Goal: Task Accomplishment & Management: Complete application form

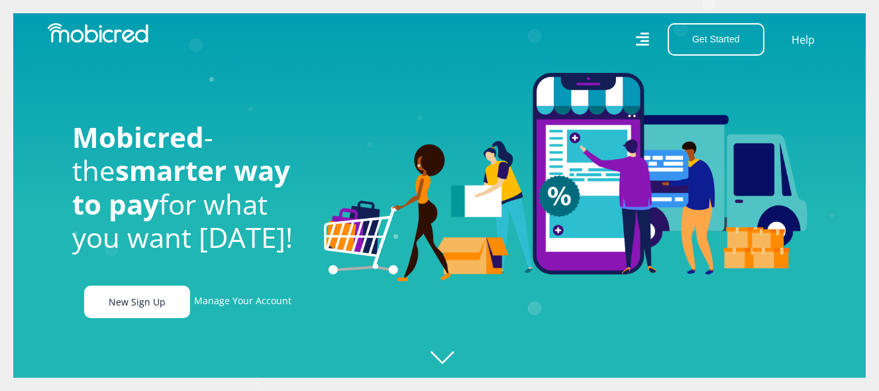
scroll to position [0, 3019]
click at [150, 304] on link "New Sign Up" at bounding box center [137, 301] width 106 height 32
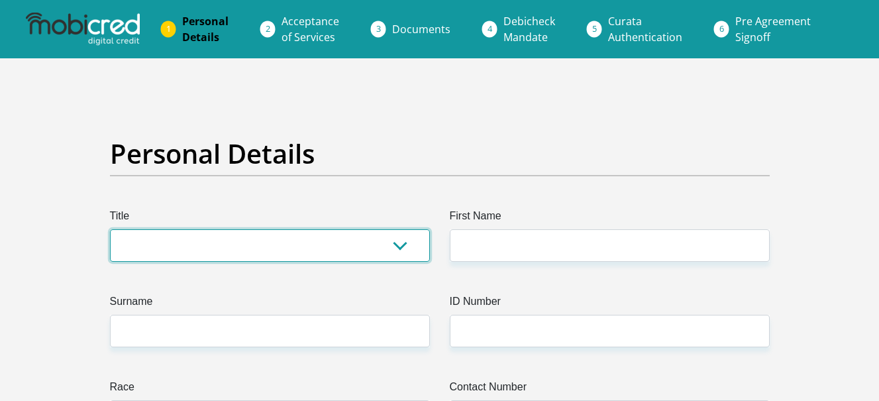
click at [248, 242] on select "Mr Ms Mrs Dr [PERSON_NAME]" at bounding box center [270, 245] width 320 height 32
select select "Ms"
click at [110, 229] on select "Mr Ms Mrs Dr [PERSON_NAME]" at bounding box center [270, 245] width 320 height 32
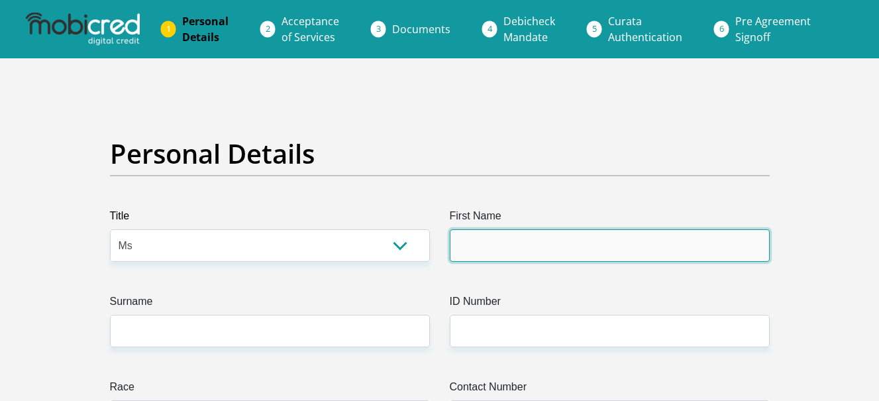
click at [473, 233] on input "First Name" at bounding box center [610, 245] width 320 height 32
type input "Tsireledzo"
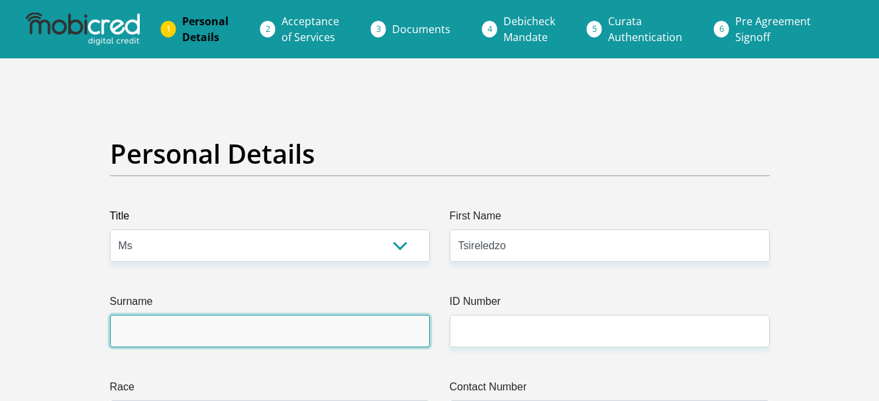
type input "Mulaudzi"
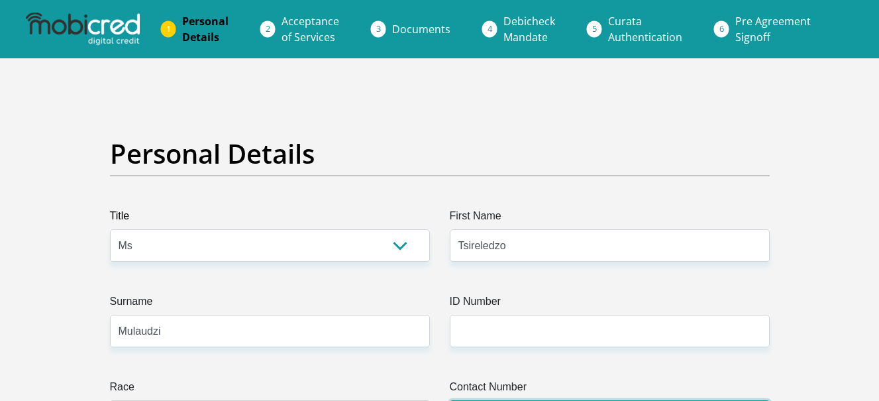
type input "0797153934"
select select "ZAF"
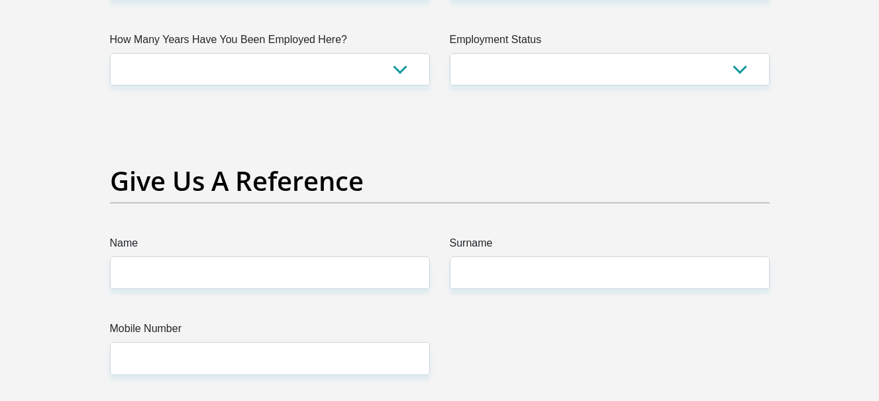
scroll to position [3280, 0]
